Goal: Transaction & Acquisition: Purchase product/service

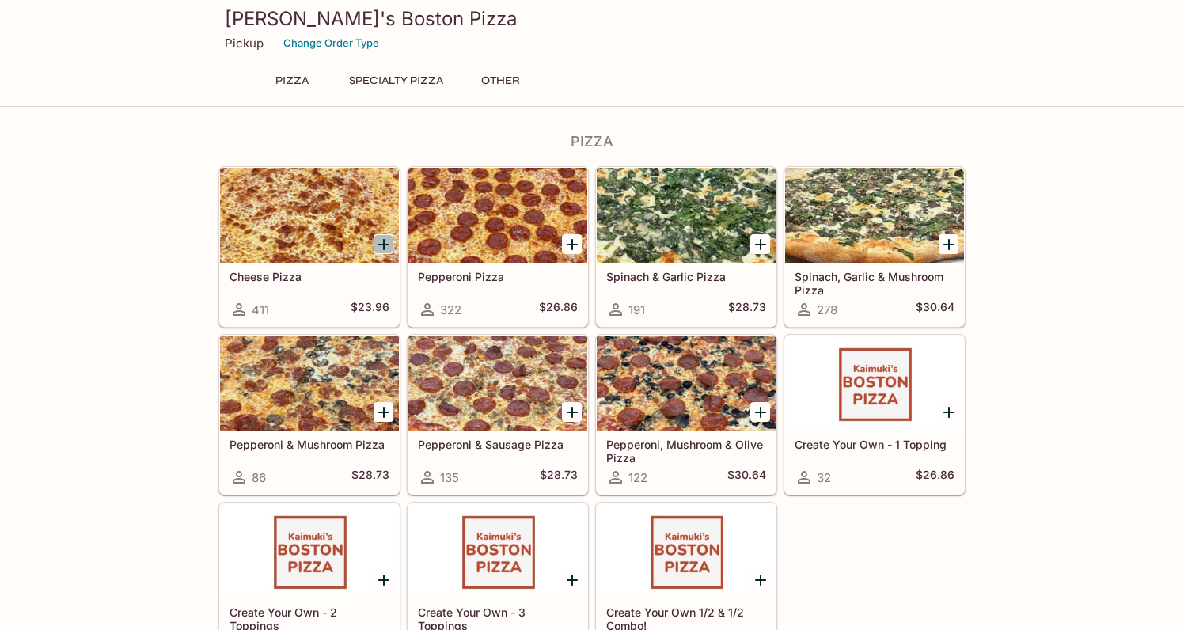
click at [383, 244] on icon "Add Cheese Pizza" at bounding box center [383, 244] width 11 height 11
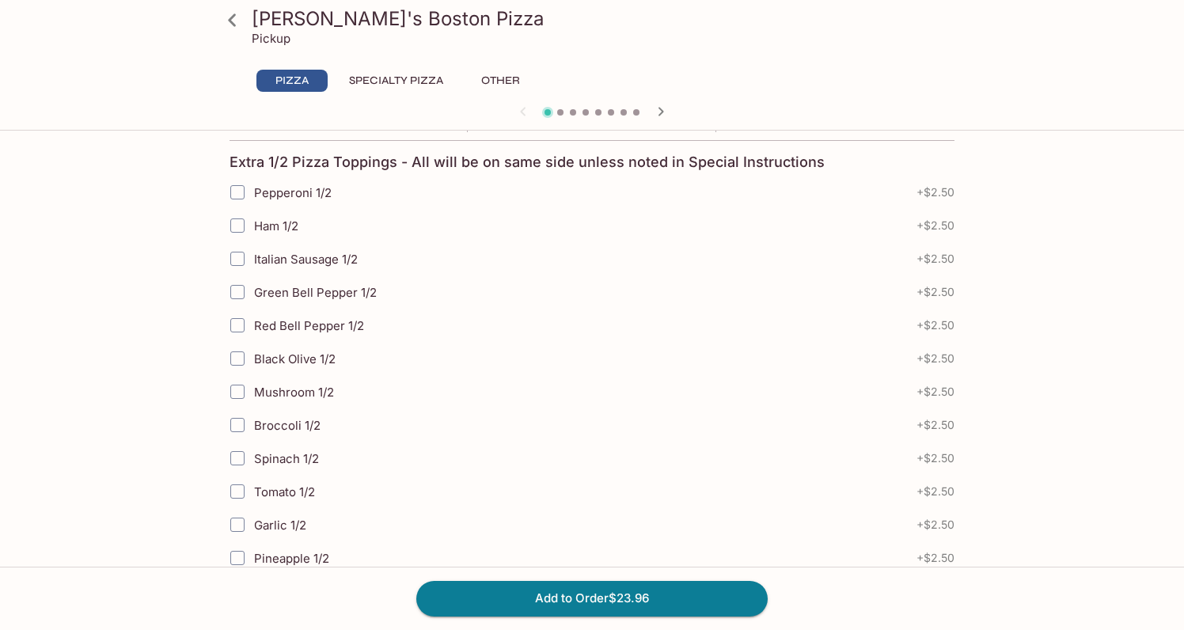
scroll to position [356, 0]
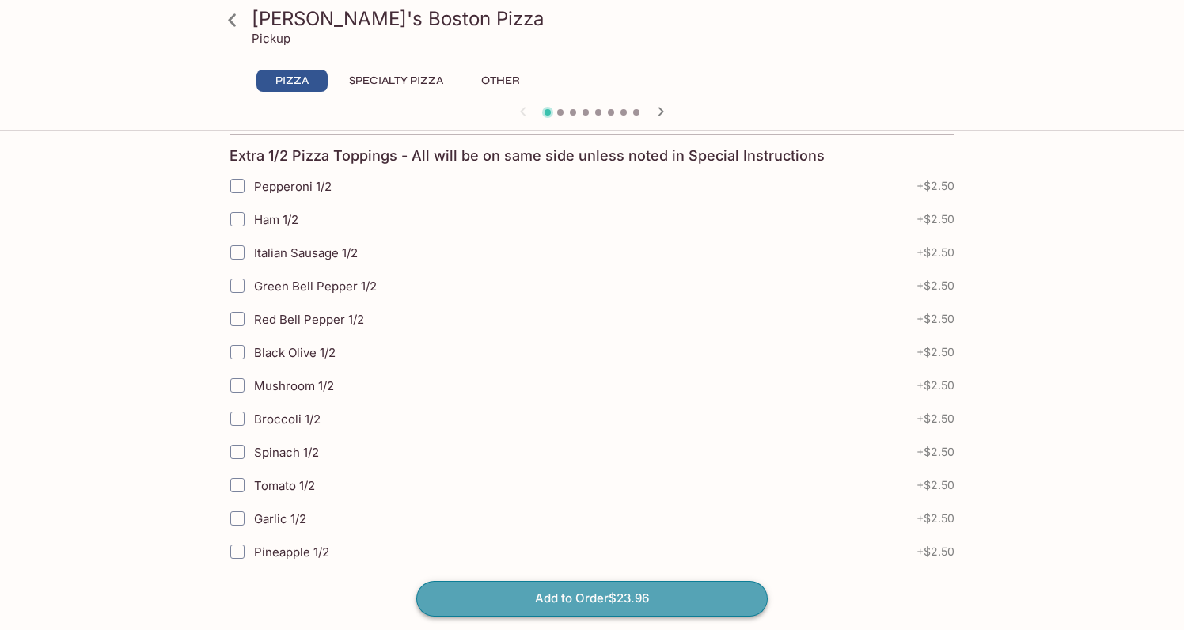
click at [607, 595] on button "Add to Order $23.96" at bounding box center [592, 598] width 352 height 35
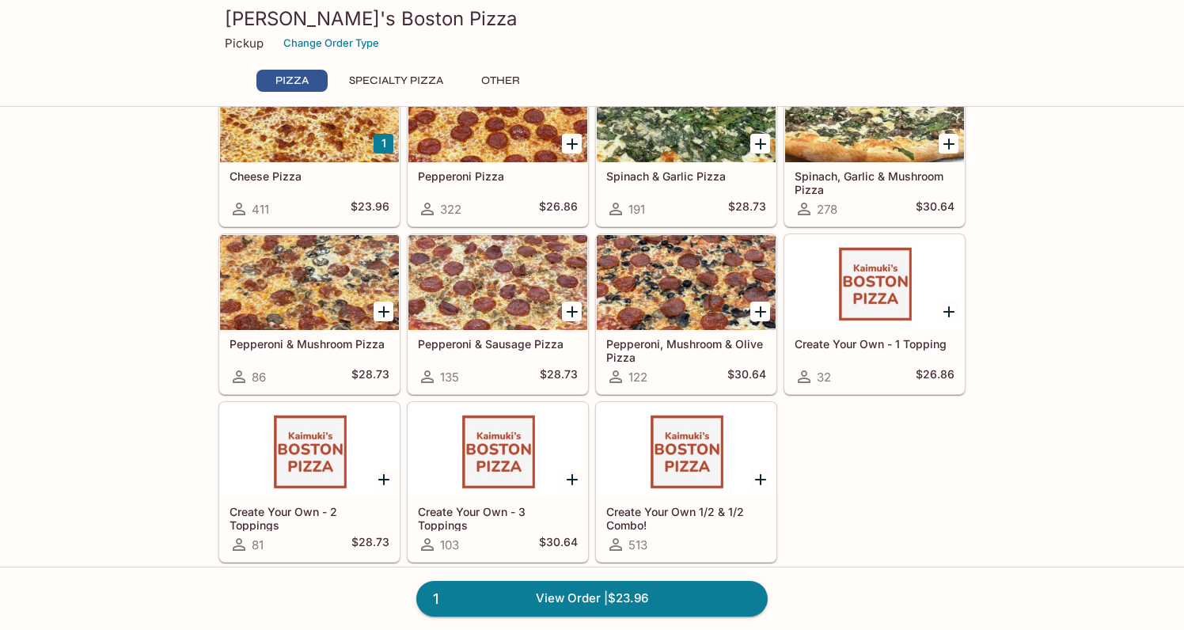
scroll to position [121, 0]
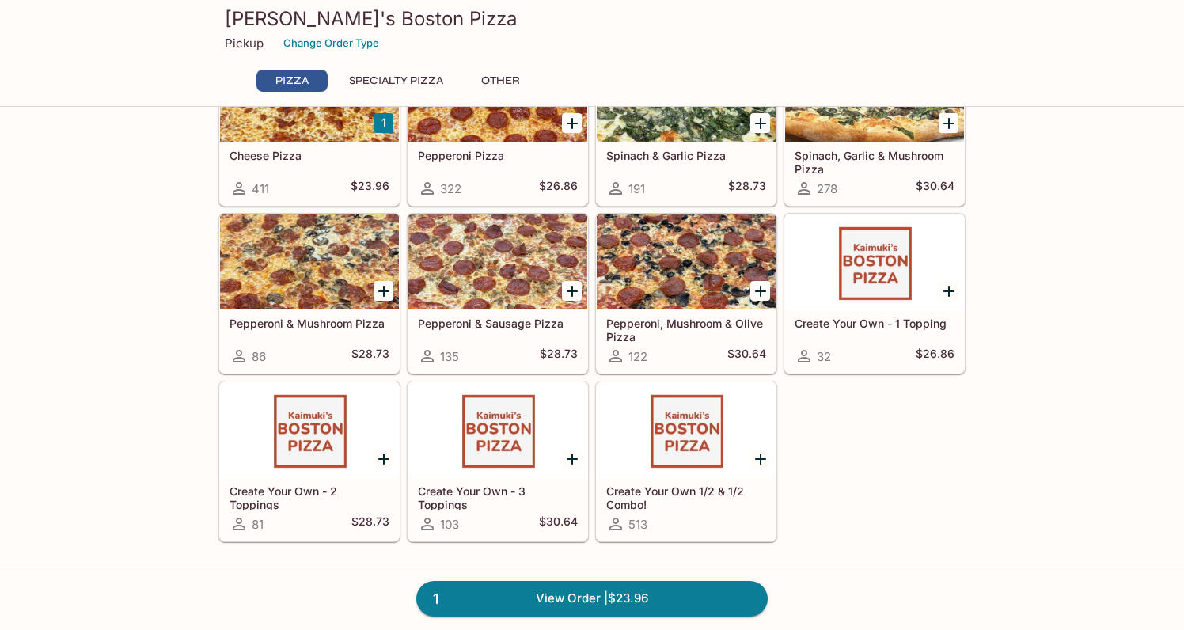
click at [699, 455] on div at bounding box center [686, 429] width 179 height 95
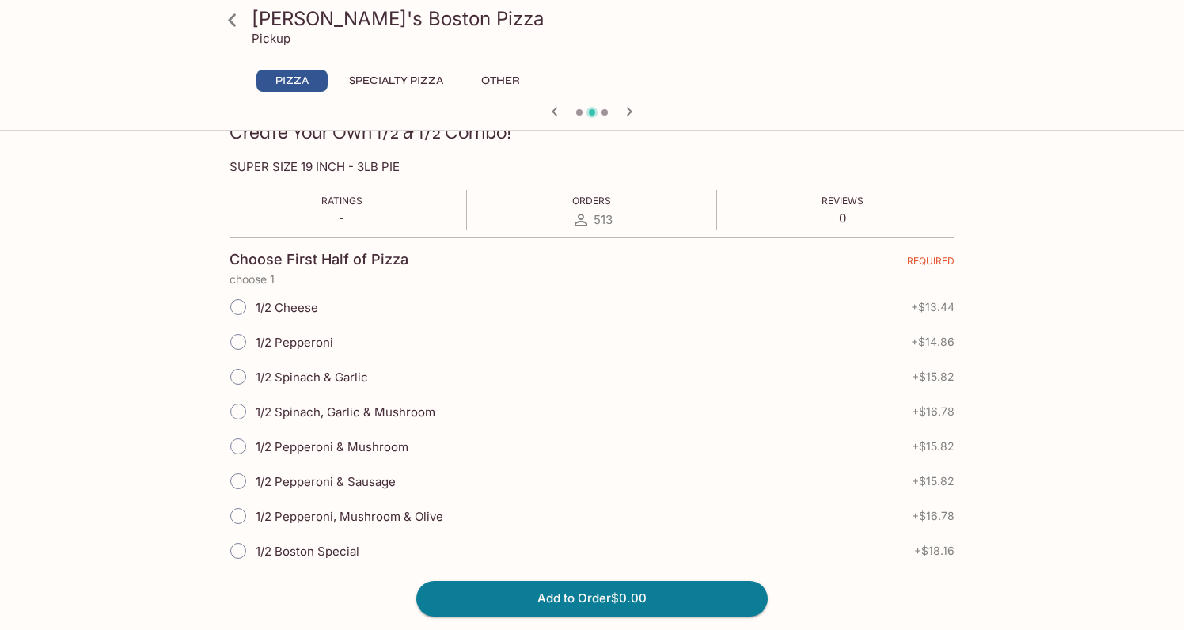
scroll to position [257, 0]
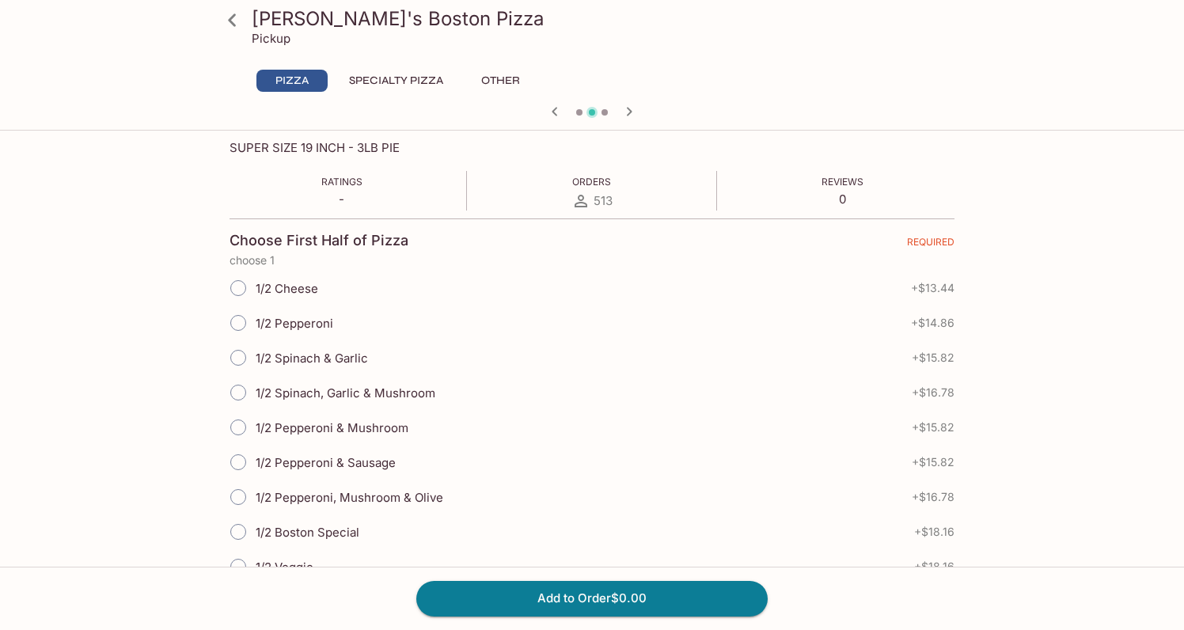
click at [239, 325] on input "1/2 Pepperoni" at bounding box center [238, 322] width 33 height 33
radio input "true"
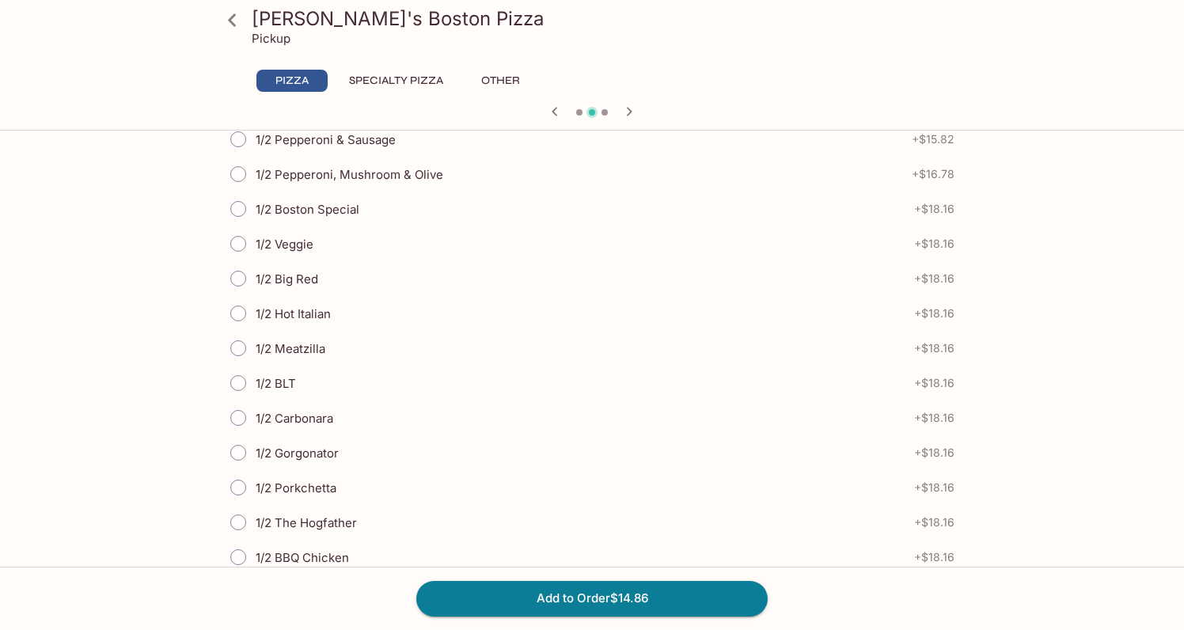
scroll to position [1317, 0]
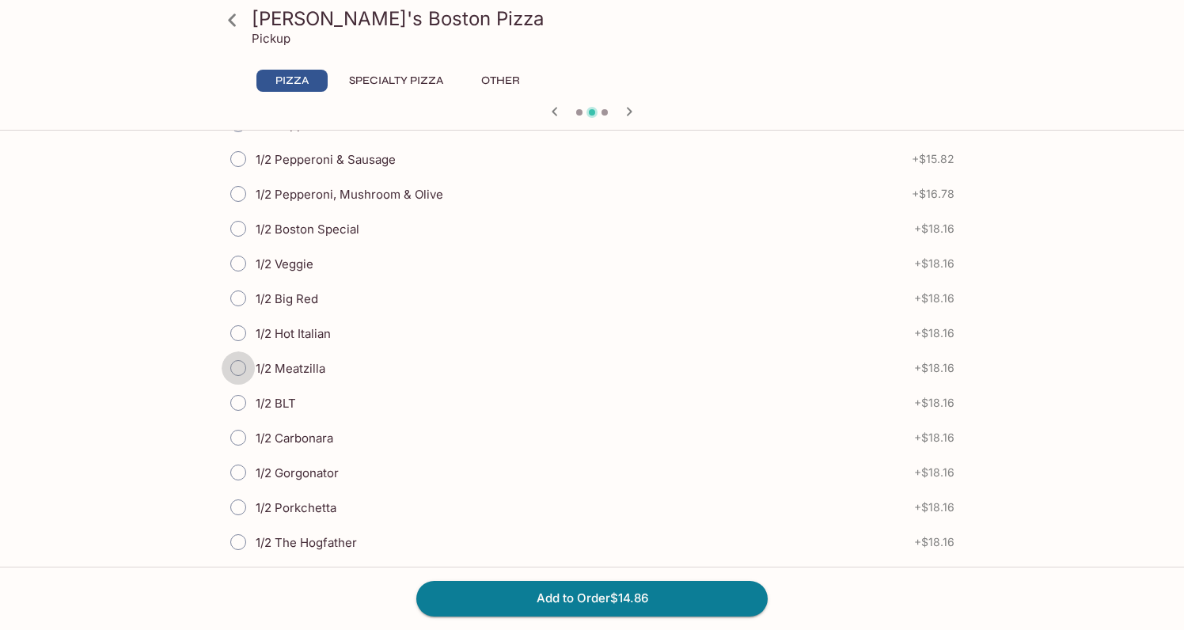
click at [239, 370] on input "1/2 Meatzilla" at bounding box center [238, 368] width 33 height 33
radio input "true"
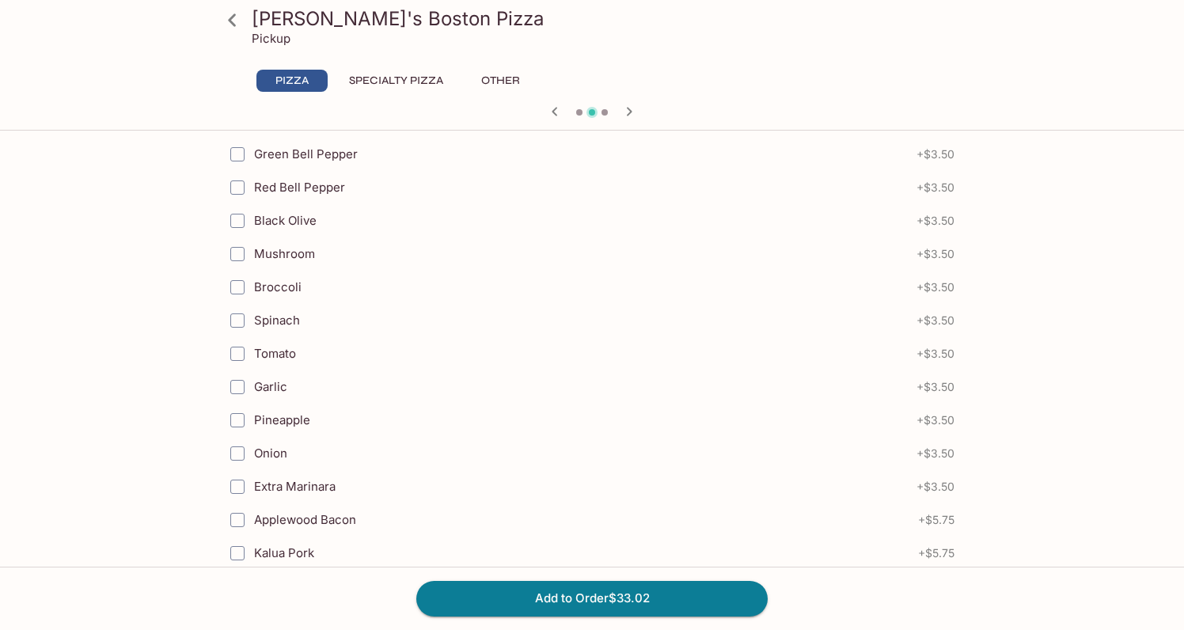
scroll to position [1992, 0]
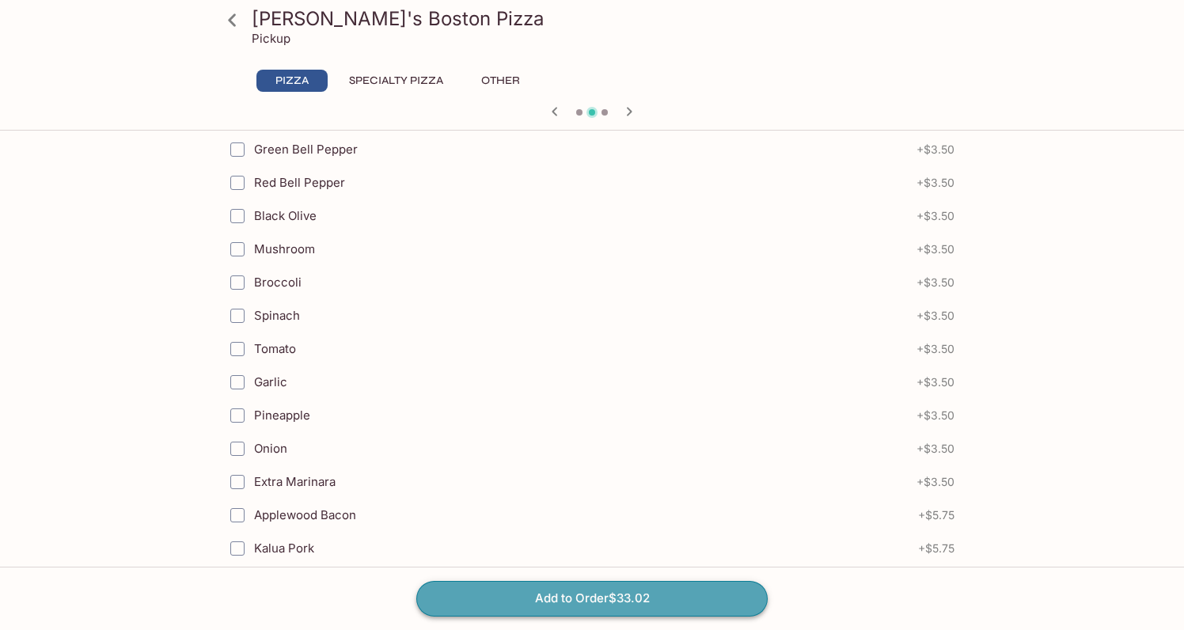
click at [588, 597] on button "Add to Order $33.02" at bounding box center [592, 598] width 352 height 35
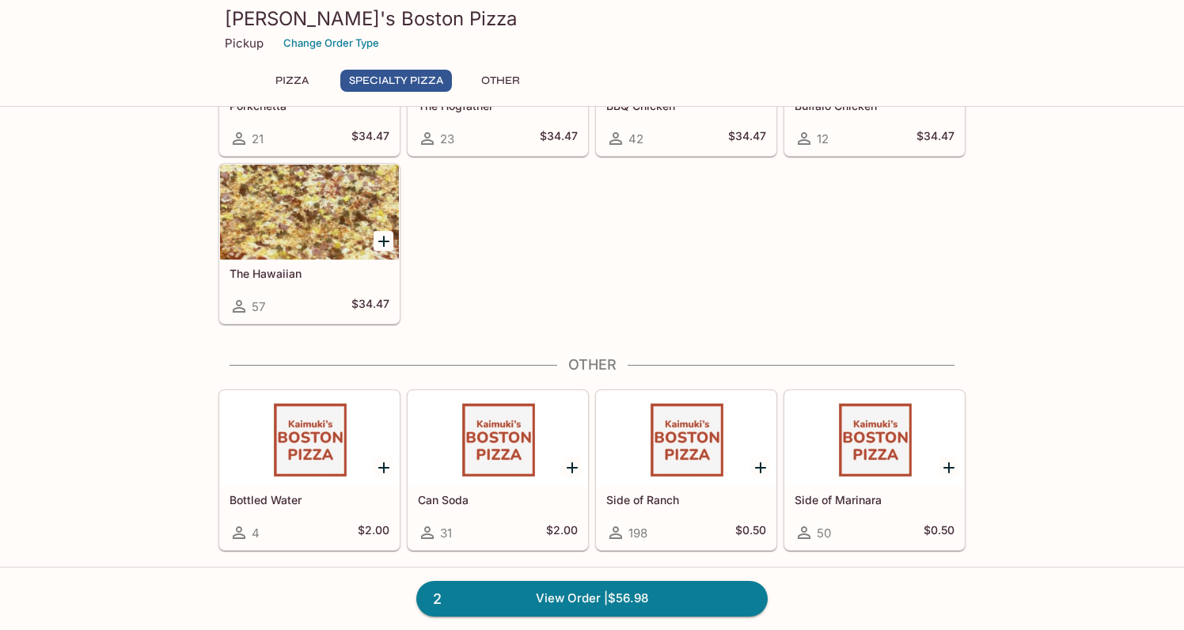
scroll to position [1069, 0]
click at [554, 597] on link "2 View Order | $56.98" at bounding box center [592, 598] width 352 height 35
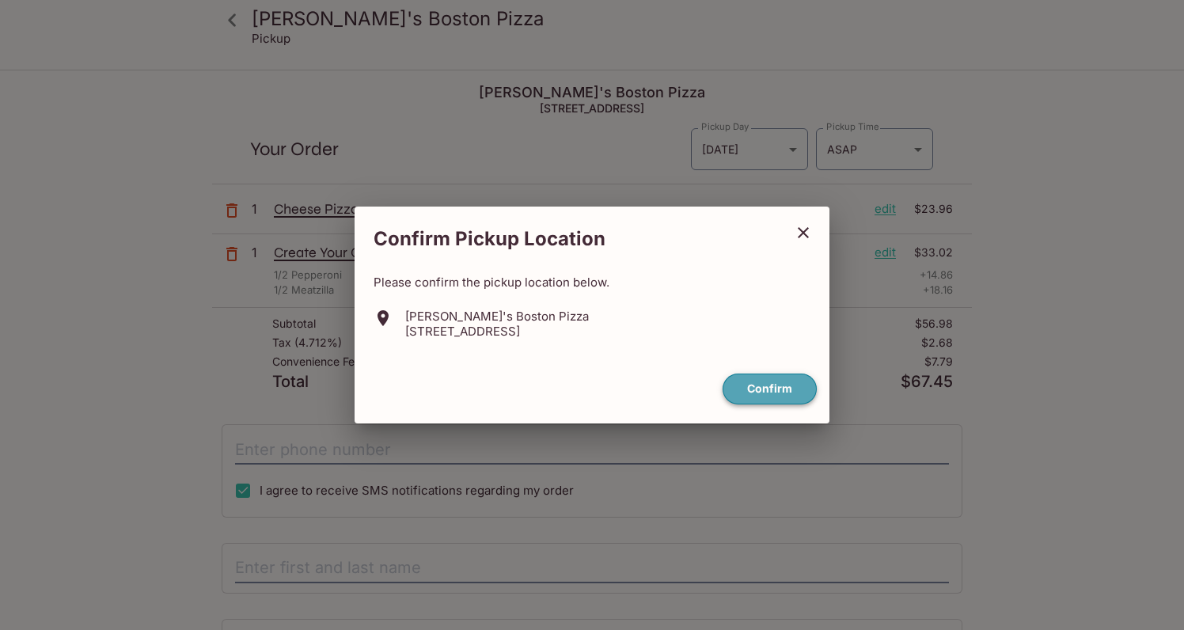
click at [776, 386] on button "Confirm" at bounding box center [770, 389] width 94 height 31
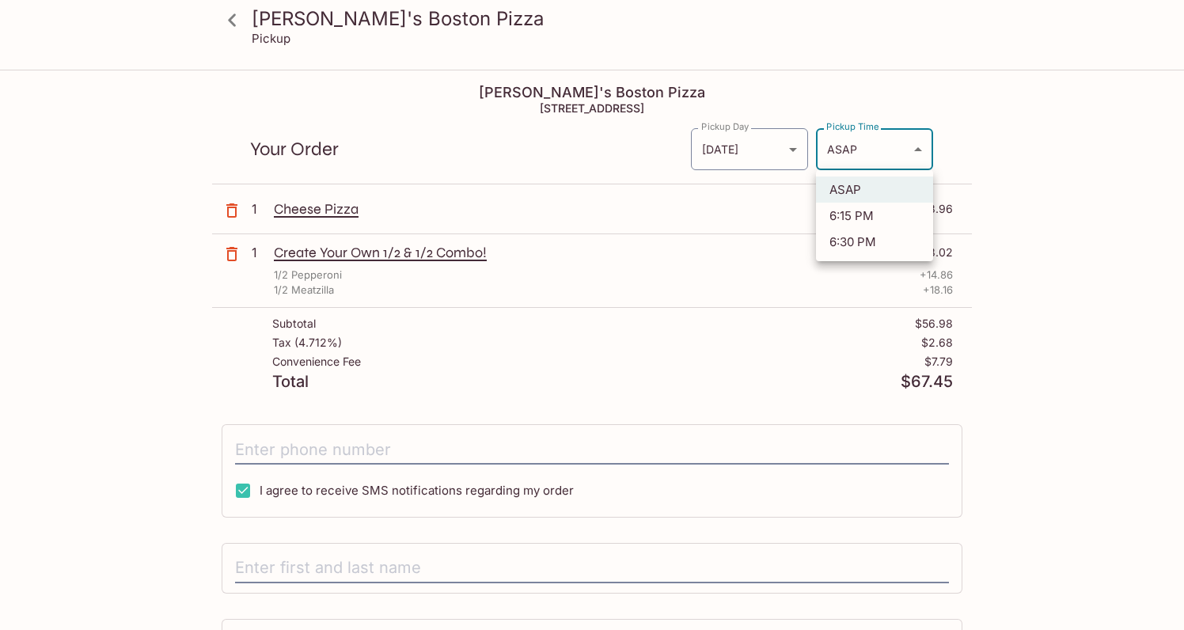
click at [923, 149] on body "[PERSON_NAME]'s Boston Pizza Pickup [PERSON_NAME]'s Boston Pizza [STREET_ADDRES…" at bounding box center [592, 386] width 1184 height 630
click at [857, 237] on li "6:30 PM" at bounding box center [874, 242] width 117 height 26
type input "[DATE]T04:30:16.000000Z"
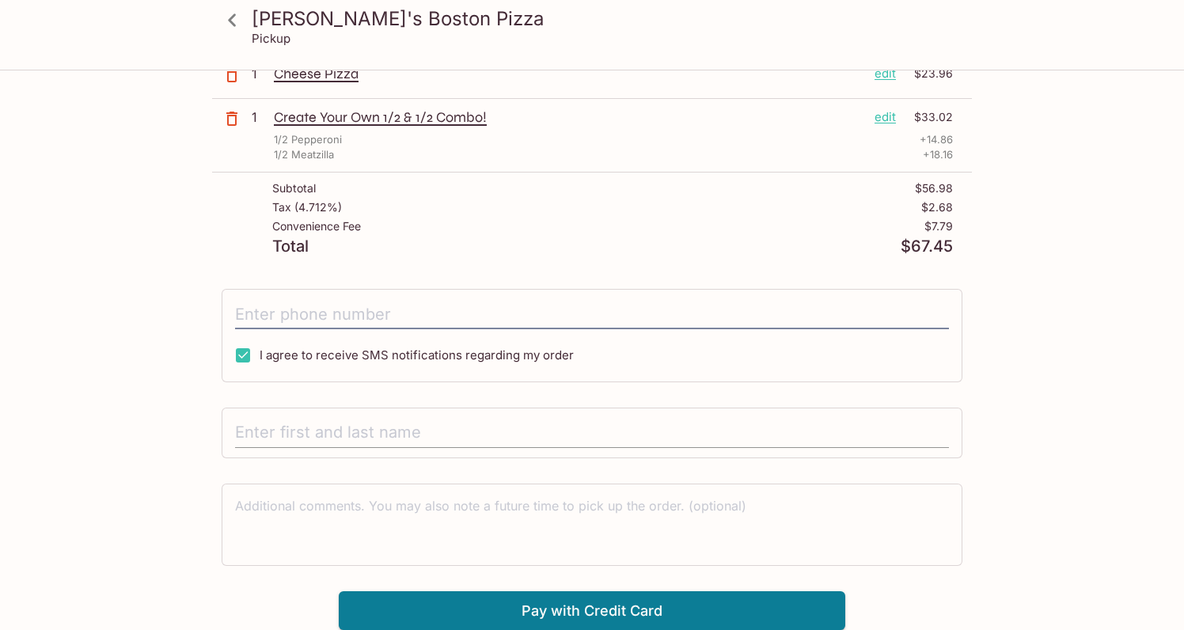
scroll to position [135, 0]
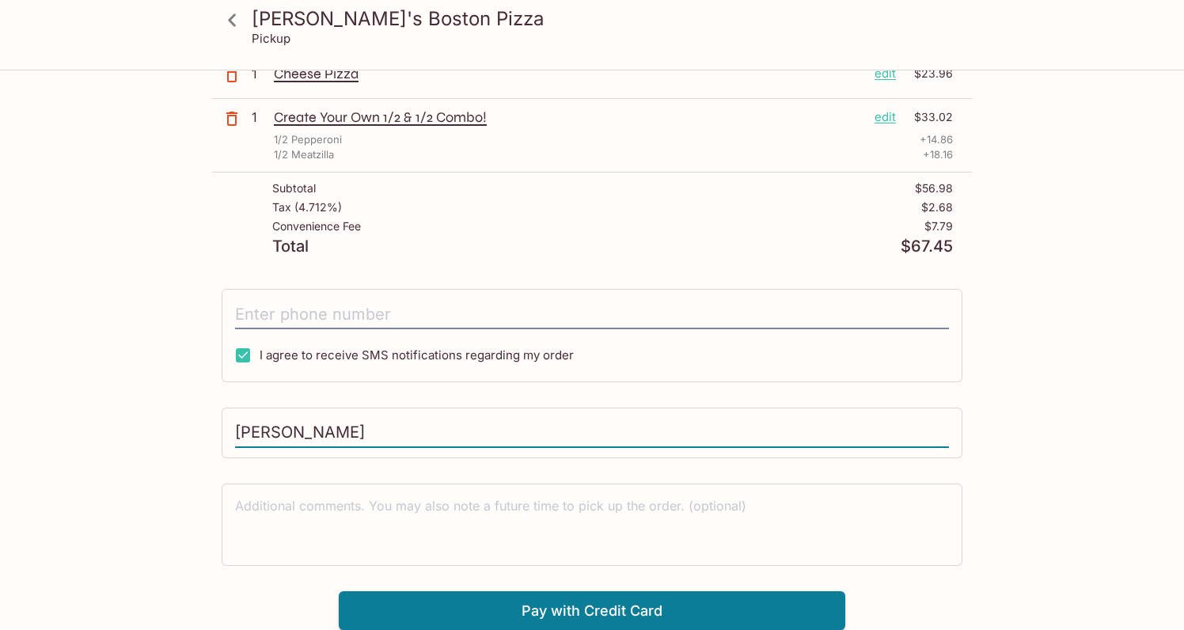
type input "[PERSON_NAME]"
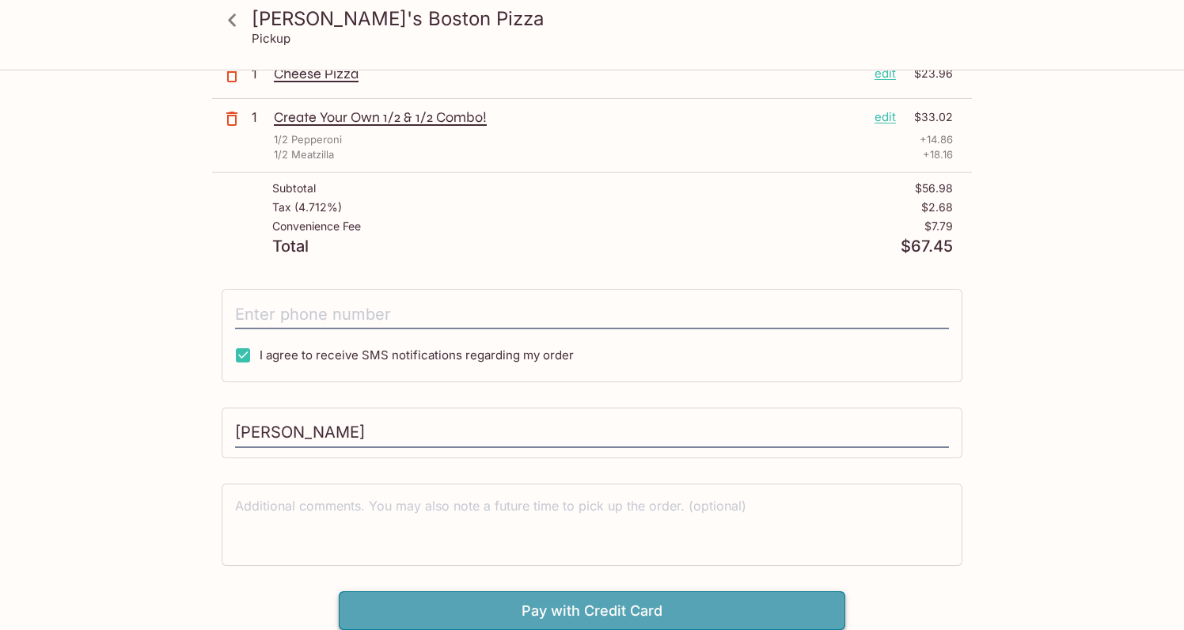
click at [641, 602] on button "Pay with Credit Card" at bounding box center [592, 611] width 507 height 40
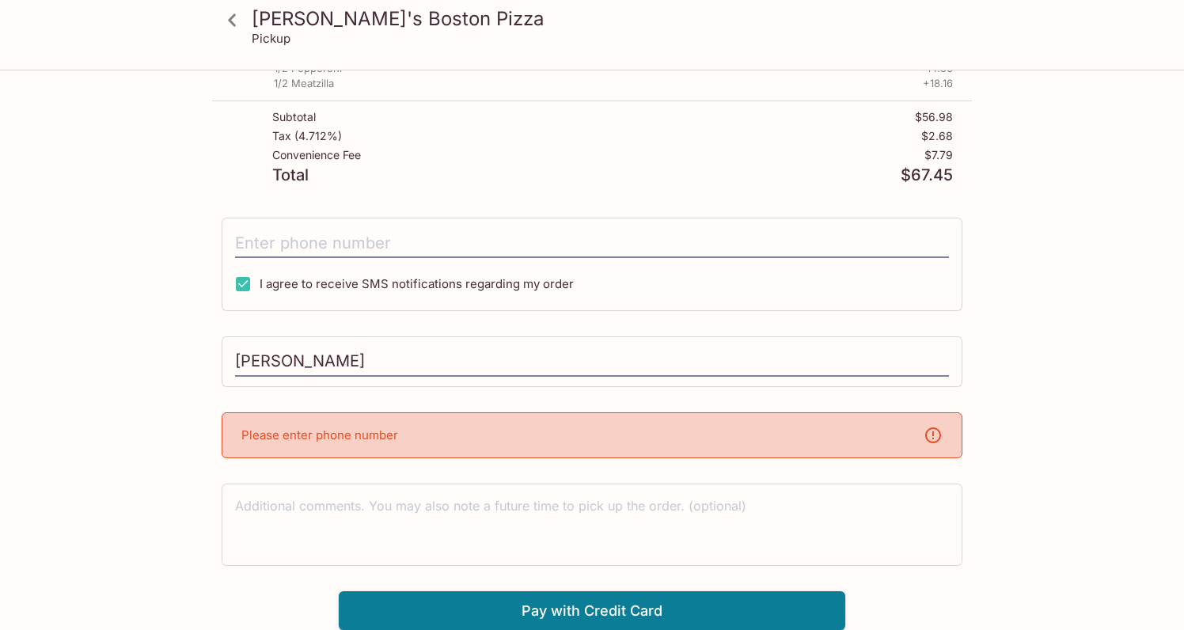
scroll to position [207, 0]
click at [447, 432] on div "Please enter phone number" at bounding box center [592, 436] width 741 height 46
click at [319, 432] on p "Please enter phone number" at bounding box center [319, 435] width 157 height 15
click at [411, 434] on div "Please enter phone number" at bounding box center [592, 436] width 741 height 46
click at [928, 435] on icon at bounding box center [933, 435] width 19 height 19
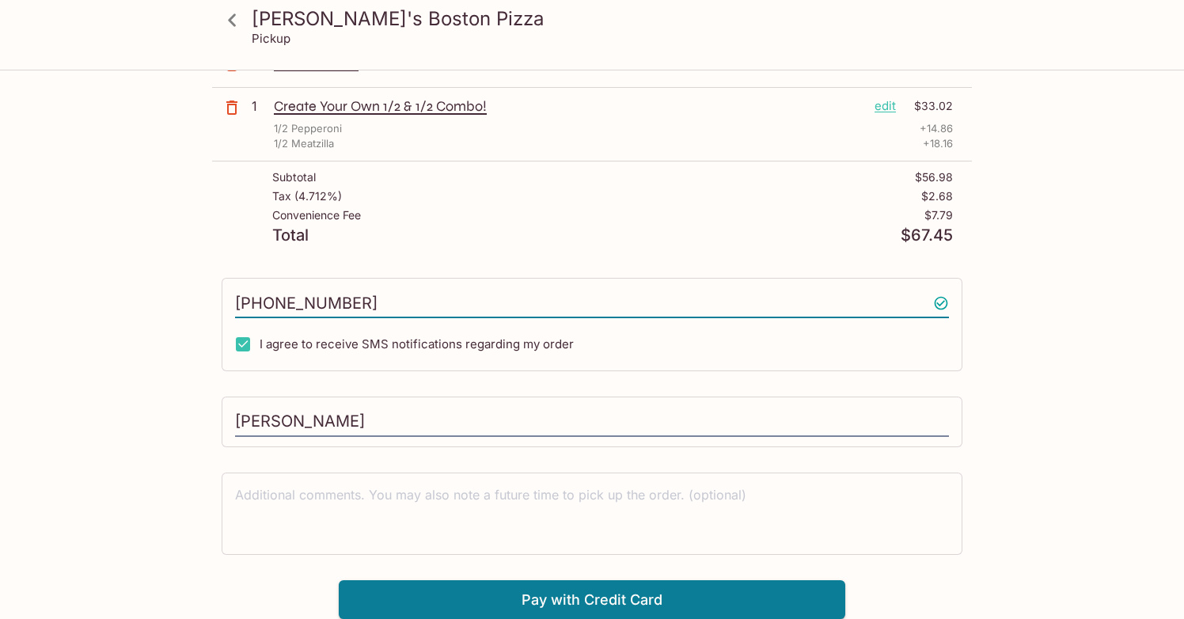
scroll to position [146, 0]
type input "[PHONE_NUMBER]"
click at [585, 593] on button "Pay with Credit Card" at bounding box center [592, 600] width 507 height 40
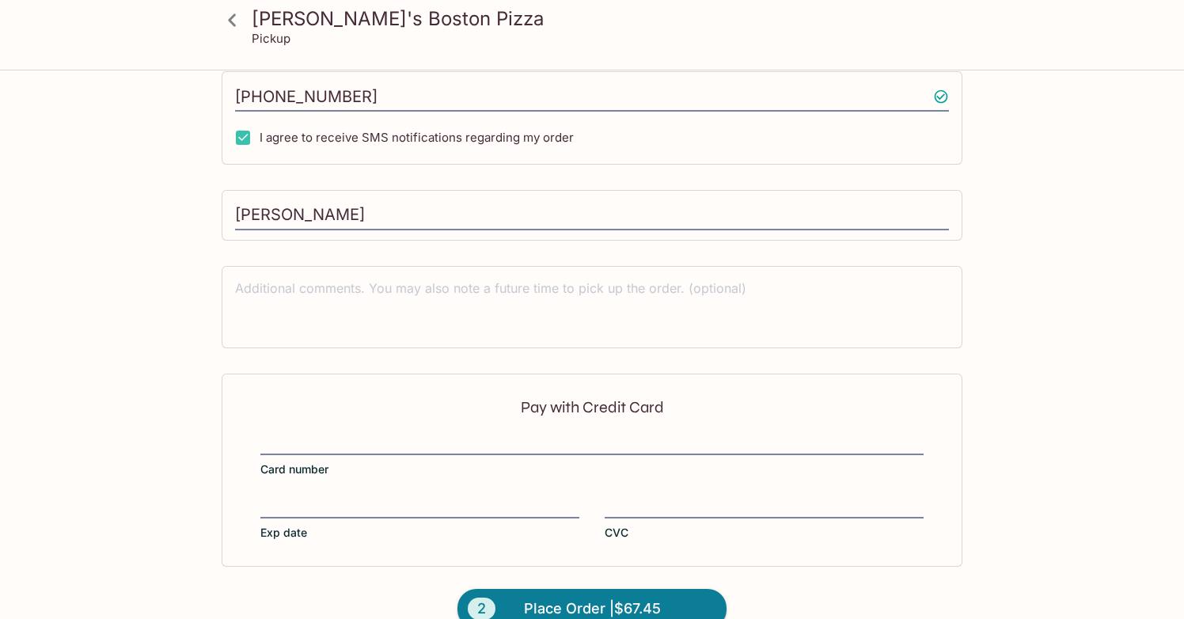
scroll to position [384, 0]
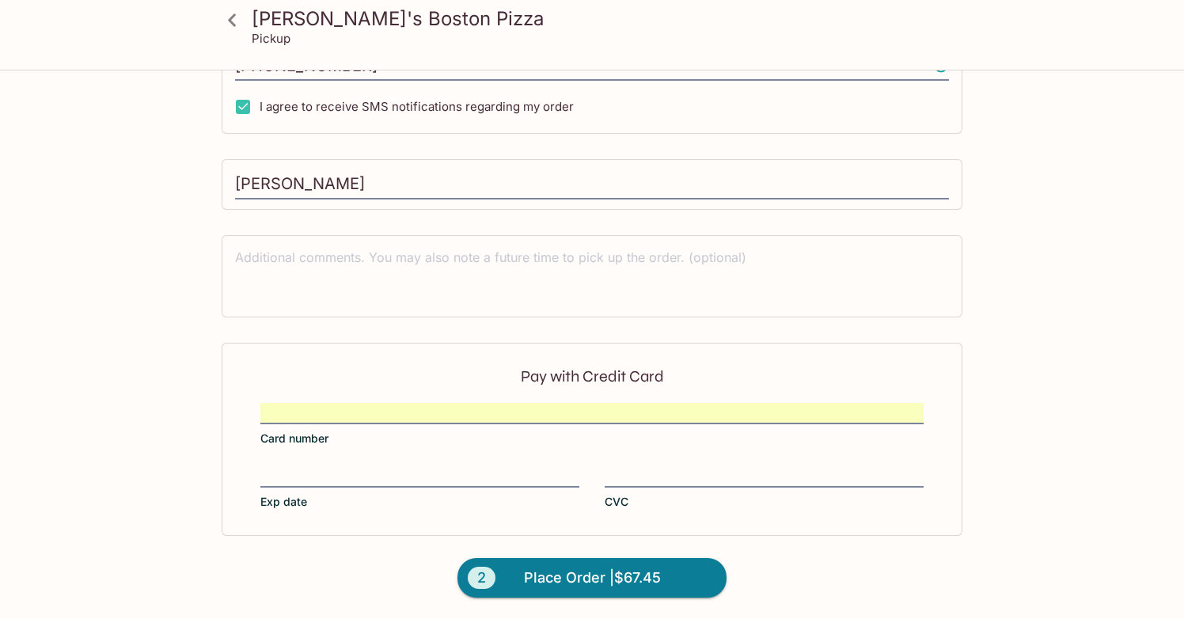
click at [340, 460] on div "Pay with Credit Card Card number Exp date CVC" at bounding box center [592, 439] width 741 height 193
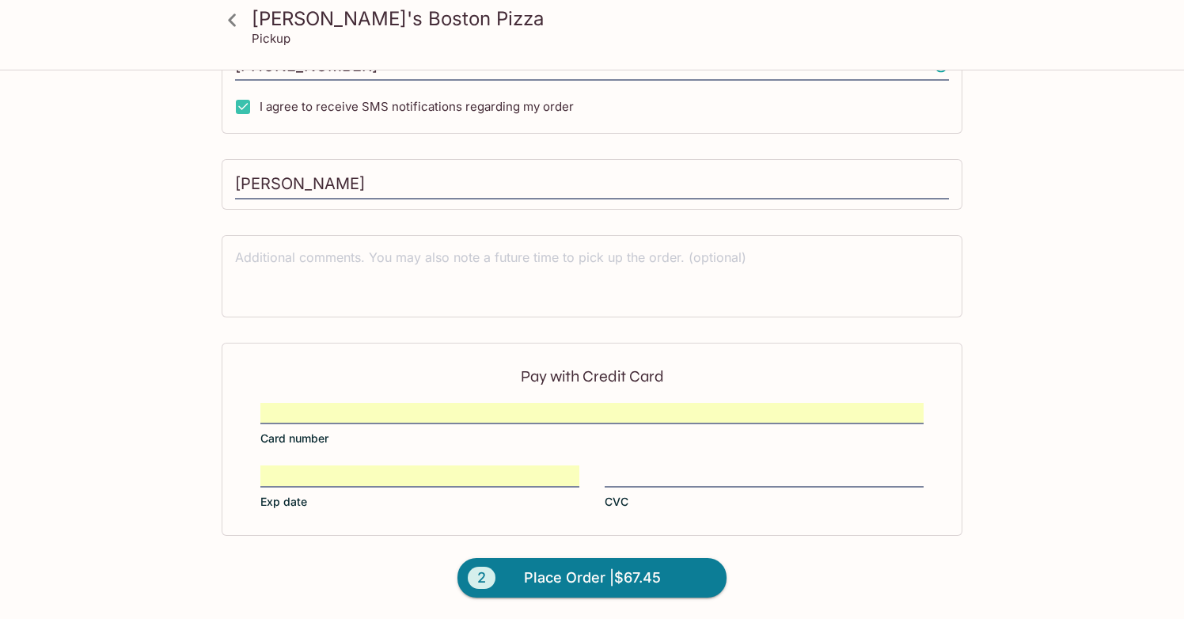
click at [723, 465] on div "Pay with Credit Card Card number Exp date CVC" at bounding box center [592, 439] width 741 height 193
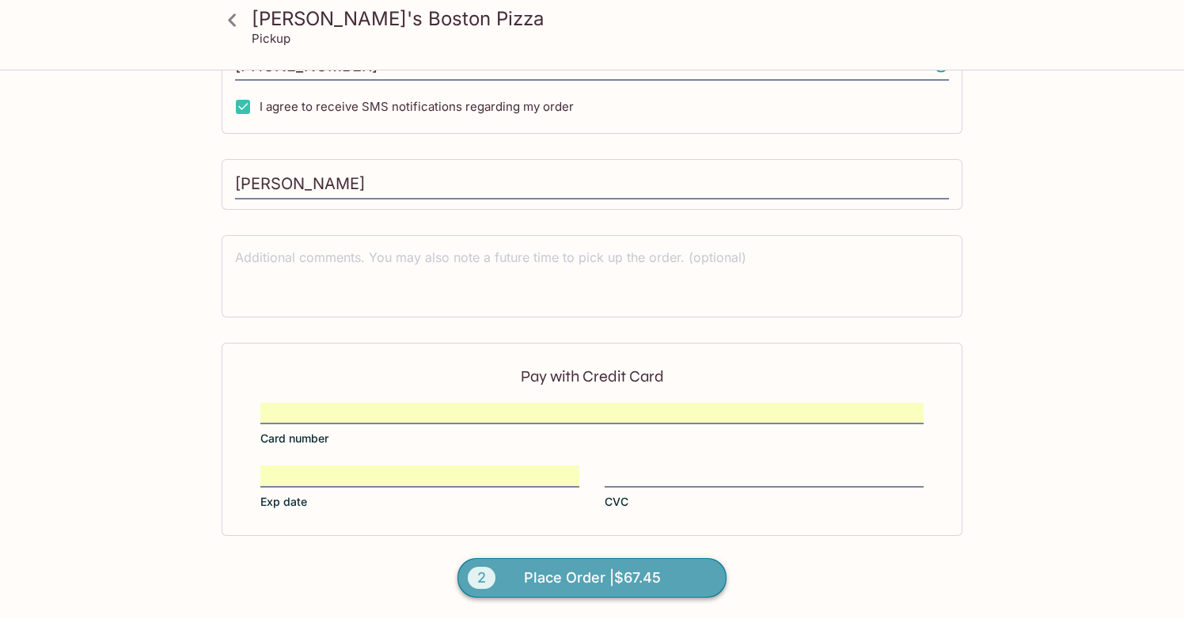
click at [567, 578] on span "Place Order | $67.45" at bounding box center [592, 577] width 137 height 25
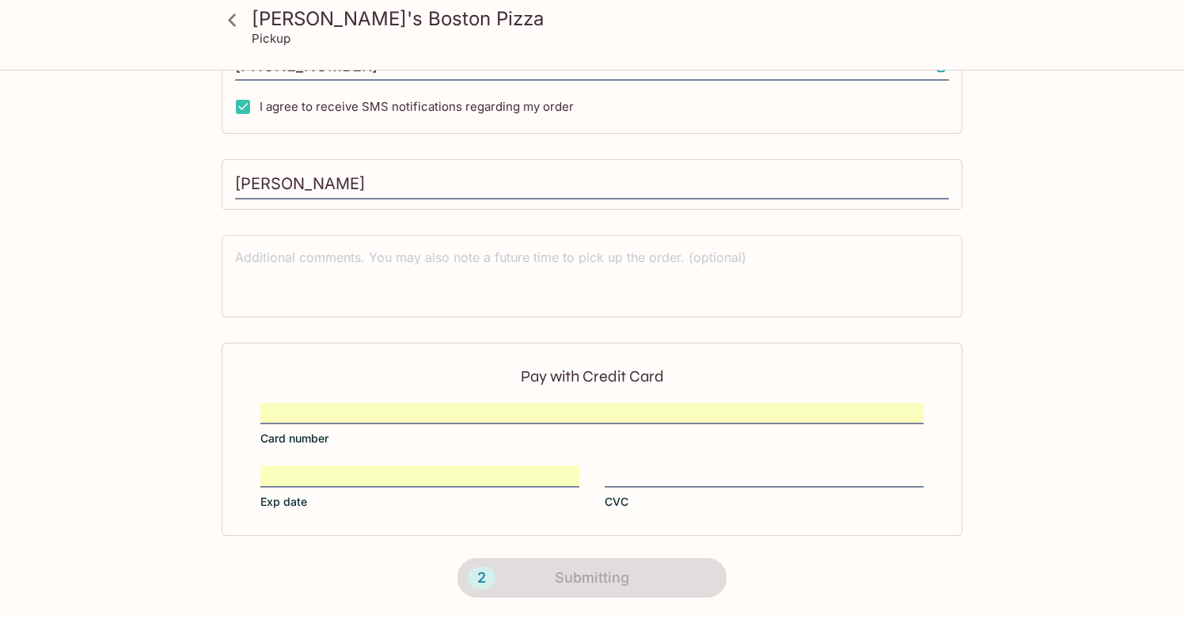
scroll to position [254, 0]
